Goal: Navigation & Orientation: Find specific page/section

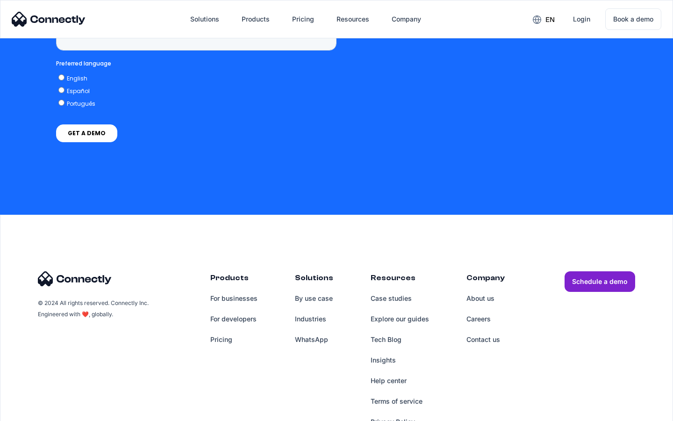
scroll to position [2382, 0]
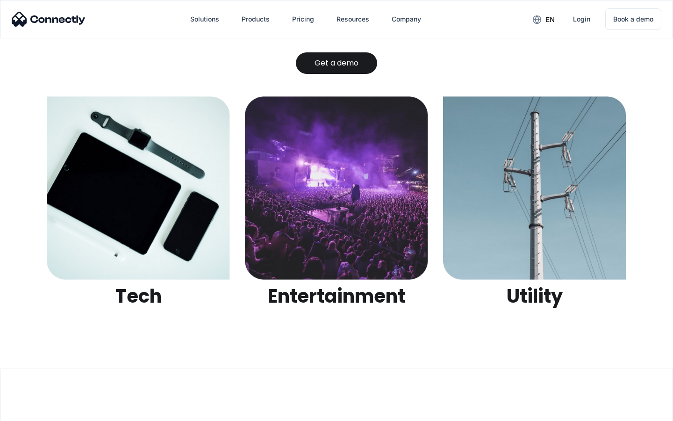
scroll to position [2951, 0]
